Goal: Transaction & Acquisition: Register for event/course

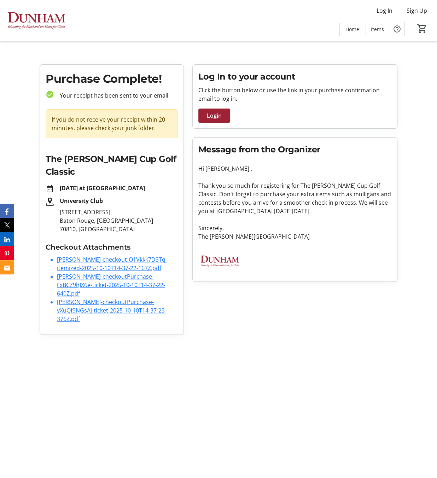
click at [353, 341] on html "Log In Sign Up Home Items 0 Home Items Purchase Complete! check_circle Your rec…" at bounding box center [218, 170] width 437 height 341
click at [120, 273] on link "Brian-Griffith-checkoutPurchase-FxBCZ9hJX6e-ticket-2025-10-10T14-37-22-640Z.pdf" at bounding box center [111, 285] width 108 height 25
click at [89, 277] on link "Brian-Griffith-checkoutPurchase-FxBCZ9hJX6e-ticket-2025-10-10T14-37-22-640Z.pdf" at bounding box center [111, 285] width 108 height 25
click at [85, 303] on link "Joshua-Griffith-checkoutPurchase-yXuQf3NGsAj-ticket-2025-10-10T14-37-23-376Z.pdf" at bounding box center [112, 310] width 110 height 25
click at [140, 260] on link "Brian-Griffith-checkout-O1Vkkk7D3Tq-itemized-2025-10-10T14-37-22-167Z.pdf" at bounding box center [112, 264] width 110 height 16
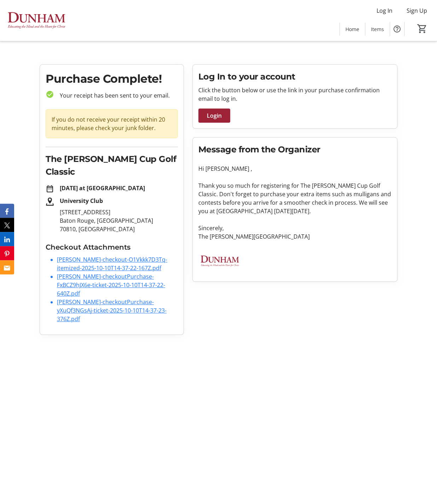
click at [167, 323] on link "Joshua-Griffith-checkoutPurchase-yXuQf3NGsAj-ticket-2025-10-10T14-37-23-376Z.pdf" at bounding box center [112, 310] width 110 height 25
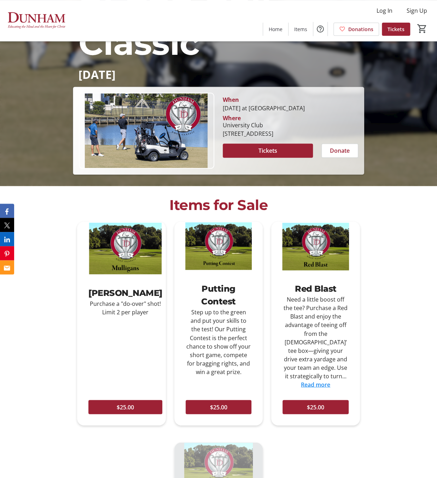
scroll to position [296, 0]
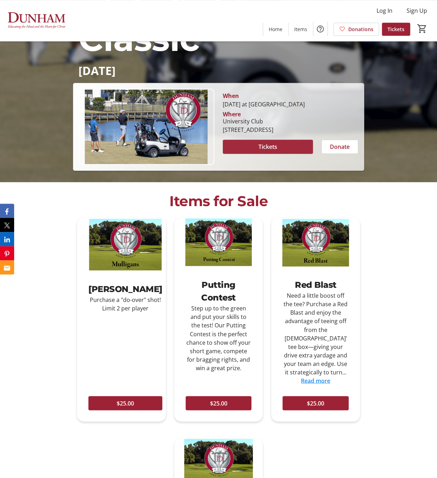
click at [279, 155] on span at bounding box center [268, 146] width 90 height 17
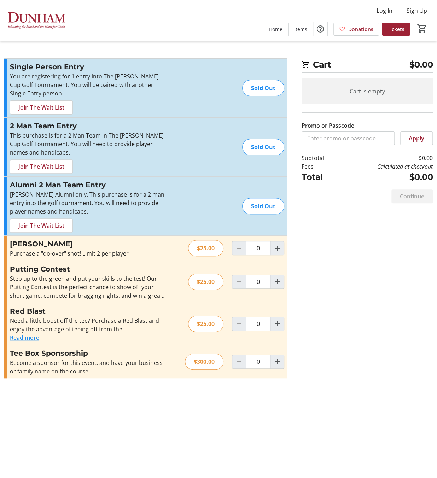
click at [379, 372] on div "Promo or Passcode Apply Single Person Entry You are registering for 1 entry int…" at bounding box center [218, 222] width 437 height 329
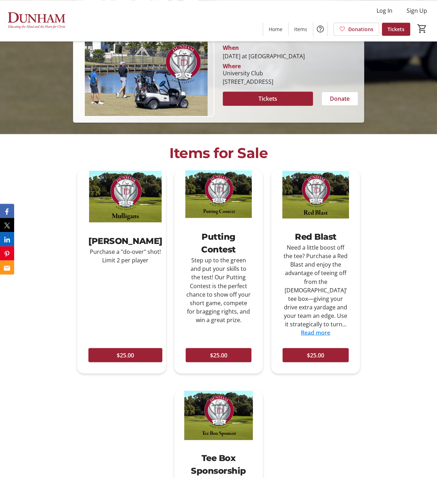
scroll to position [346, 0]
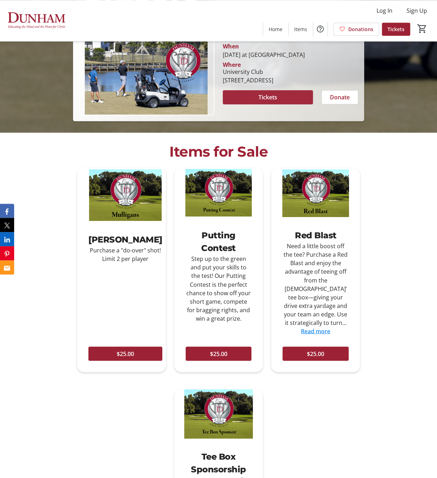
click at [289, 106] on span at bounding box center [268, 97] width 90 height 17
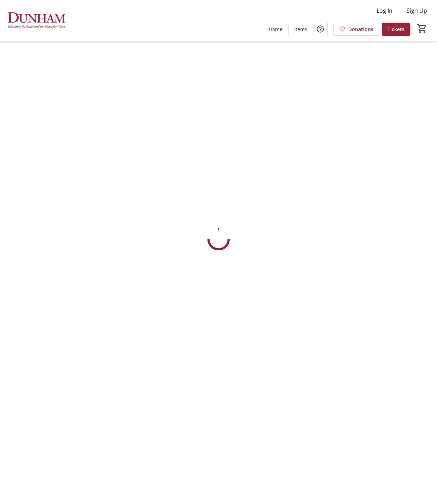
scroll to position [25, 0]
